Goal: Task Accomplishment & Management: Use online tool/utility

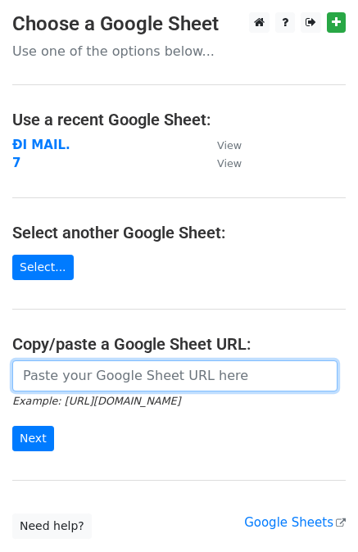
click at [128, 373] on input "url" at bounding box center [174, 376] width 325 height 31
paste input "https://docs.google.com/spreadsheets/d/1Tc2LbWuj7UNj-ocQUuPYr0X7Mn-RgJu30I6q7cH…"
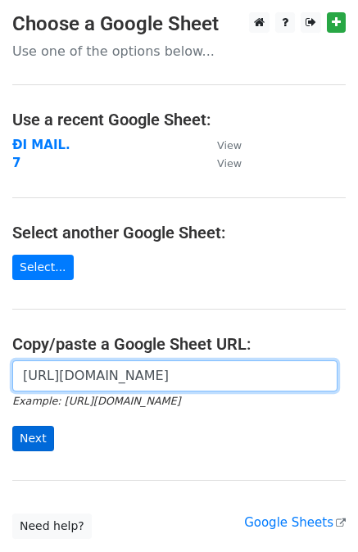
type input "https://docs.google.com/spreadsheets/d/1Tc2LbWuj7UNj-ocQUuPYr0X7Mn-RgJu30I6q7cH…"
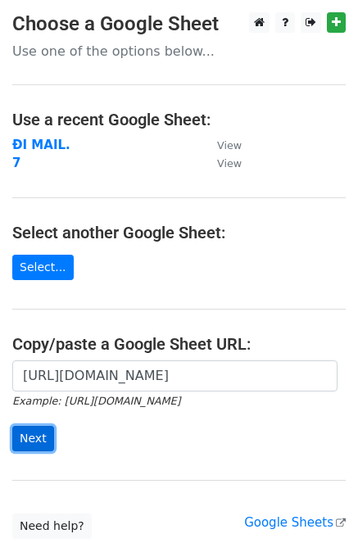
scroll to position [0, 0]
click at [29, 438] on input "Next" at bounding box center [33, 438] width 42 height 25
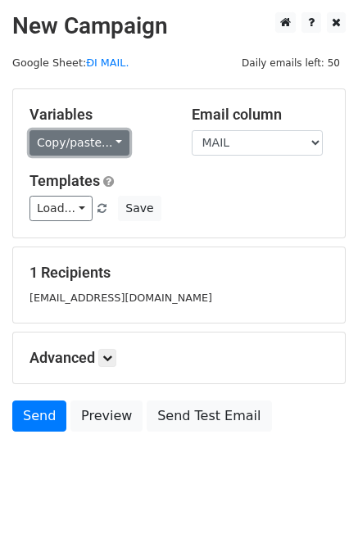
click at [79, 138] on link "Copy/paste..." at bounding box center [80, 142] width 100 height 25
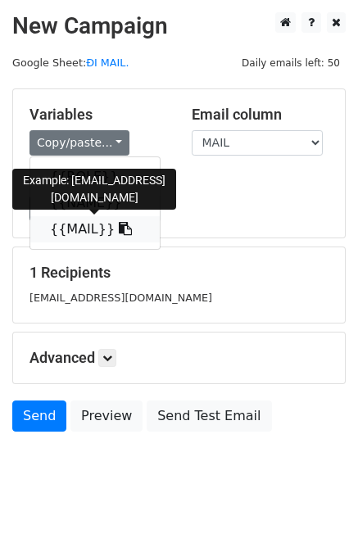
click at [77, 222] on link "{{MAIL}}" at bounding box center [94, 229] width 129 height 26
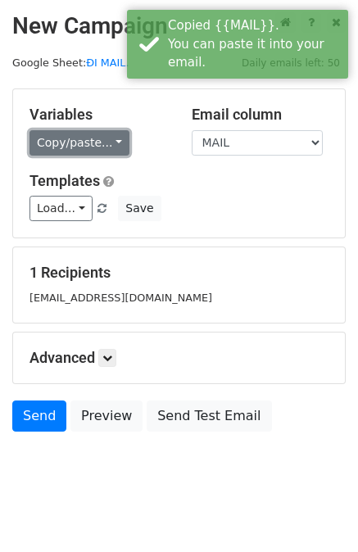
click at [86, 130] on link "Copy/paste..." at bounding box center [80, 142] width 100 height 25
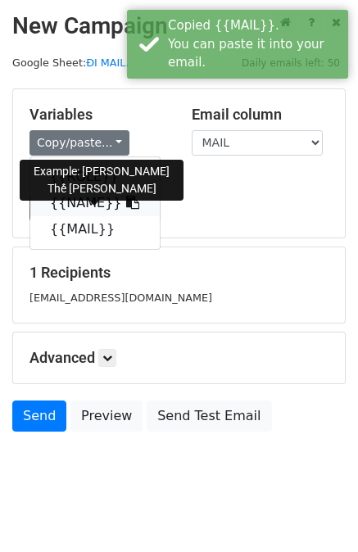
click at [79, 196] on link "{{NAME}}" at bounding box center [94, 203] width 129 height 26
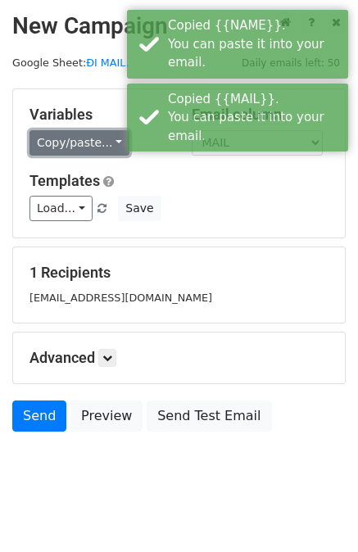
click at [89, 132] on link "Copy/paste..." at bounding box center [80, 142] width 100 height 25
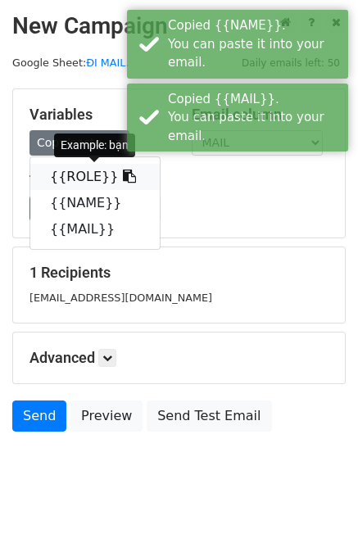
click at [84, 175] on link "{{ROLE}}" at bounding box center [94, 177] width 129 height 26
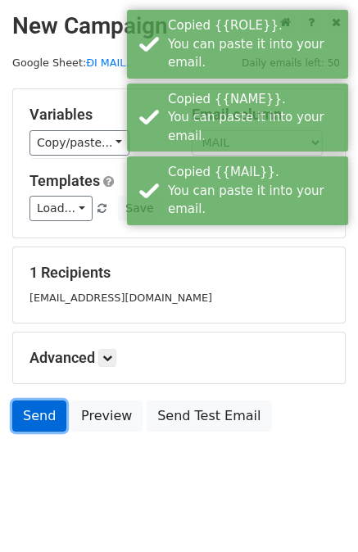
click at [35, 420] on link "Send" at bounding box center [39, 416] width 54 height 31
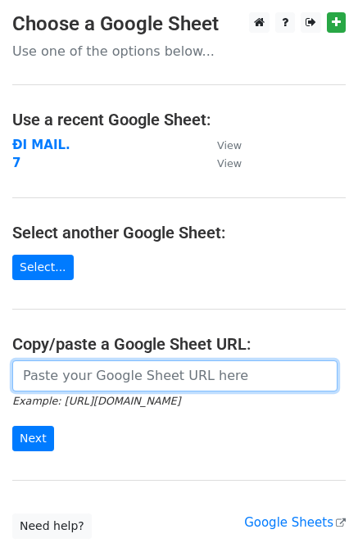
click at [154, 380] on input "url" at bounding box center [174, 376] width 325 height 31
paste input "https://docs.google.com/spreadsheets/d/1Tc2LbWuj7UNj-ocQUuPYr0X7Mn-RgJu30I6q7cH…"
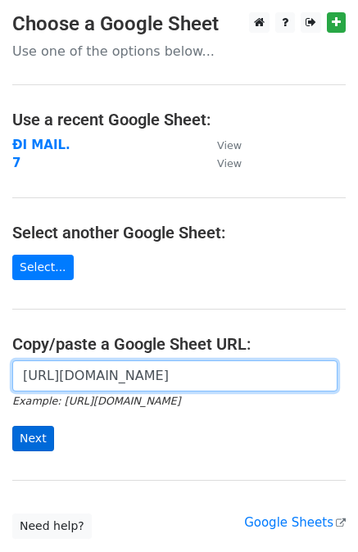
scroll to position [0, 352]
type input "https://docs.google.com/spreadsheets/d/1Tc2LbWuj7UNj-ocQUuPYr0X7Mn-RgJu30I6q7cH…"
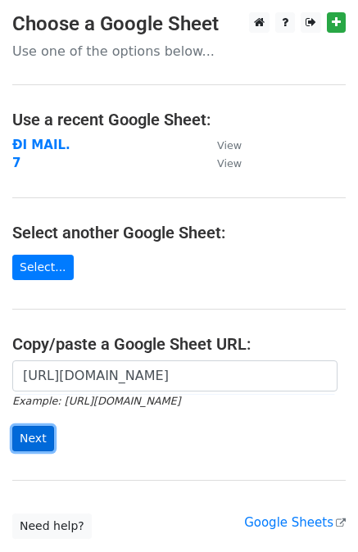
scroll to position [0, 0]
click at [32, 426] on input "Next" at bounding box center [33, 438] width 42 height 25
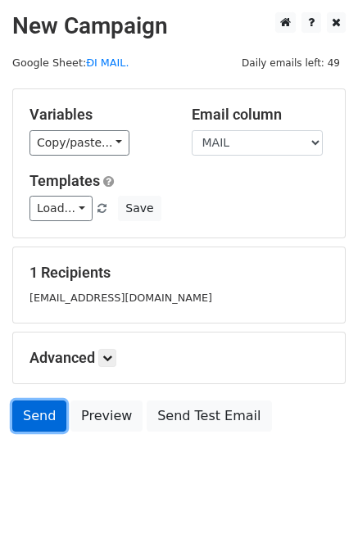
click at [54, 416] on link "Send" at bounding box center [39, 416] width 54 height 31
